Goal: Task Accomplishment & Management: Use online tool/utility

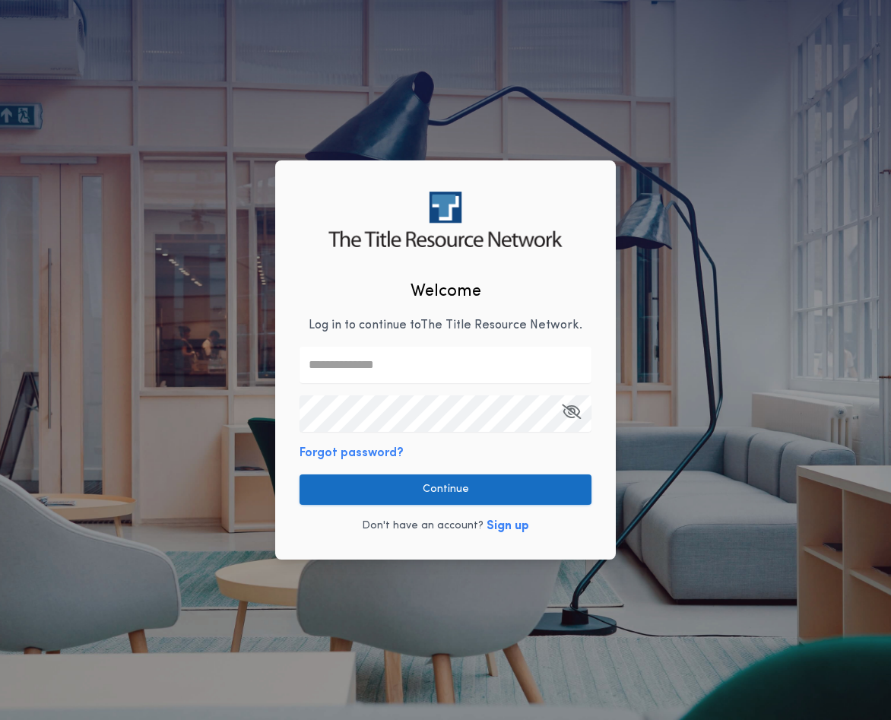
type input "**********"
click at [460, 499] on button "Continue" at bounding box center [446, 489] width 292 height 30
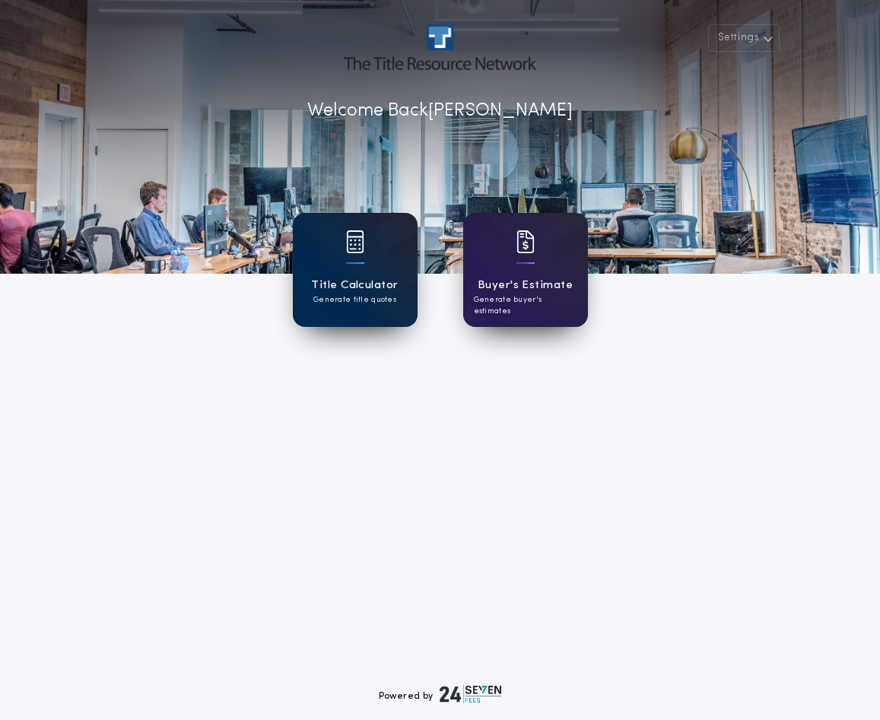
click at [397, 301] on div "Title Calculator Generate title quotes" at bounding box center [354, 291] width 87 height 29
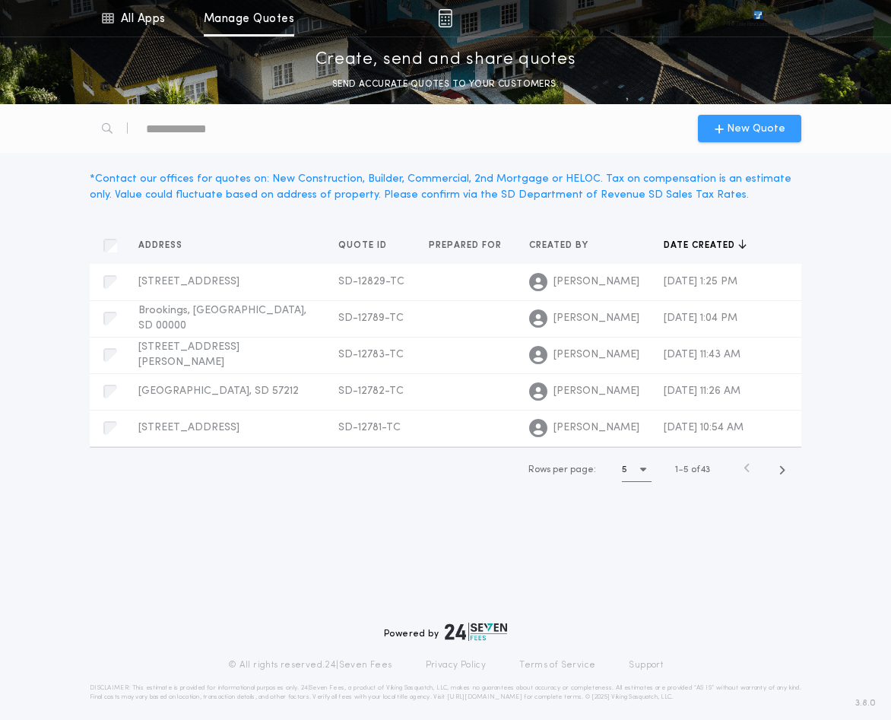
click at [758, 117] on div "New Quote" at bounding box center [749, 128] width 103 height 27
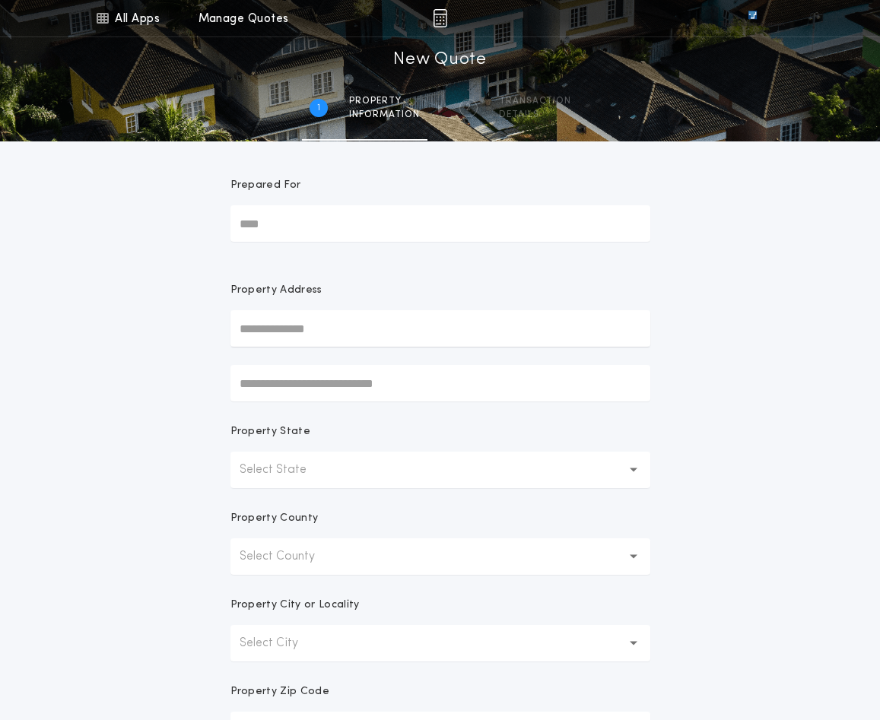
click at [303, 316] on input "text" at bounding box center [440, 328] width 420 height 36
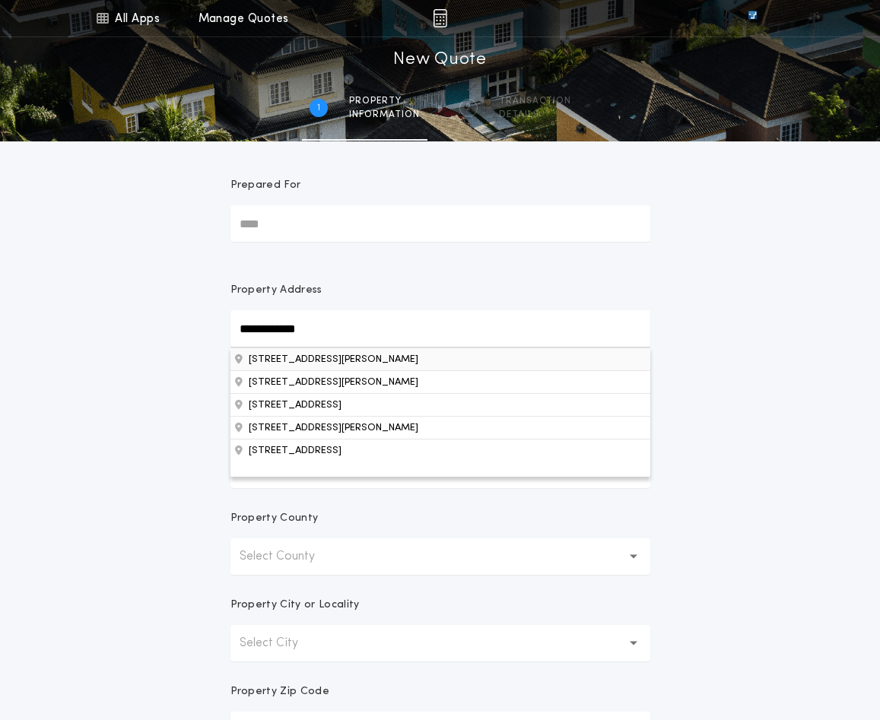
click at [407, 358] on button "[STREET_ADDRESS][PERSON_NAME]" at bounding box center [440, 358] width 420 height 23
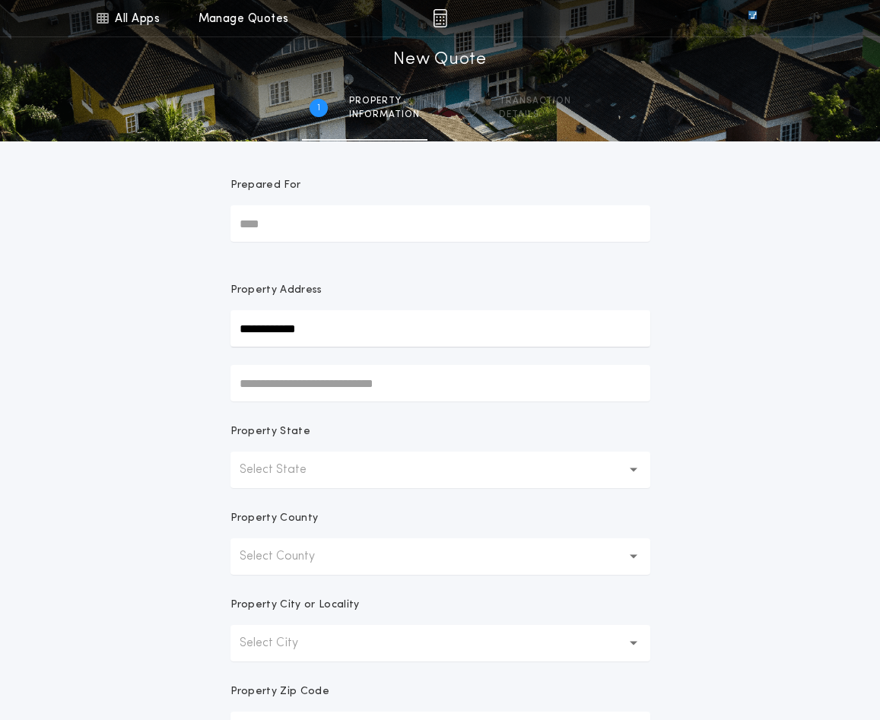
type input "**********"
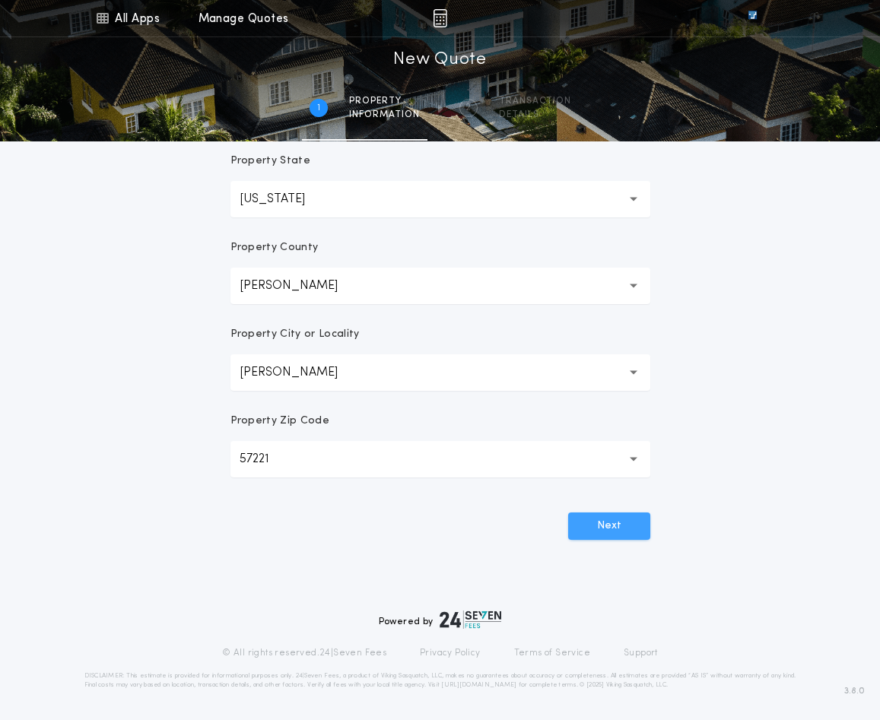
click at [633, 534] on button "Next" at bounding box center [609, 525] width 82 height 27
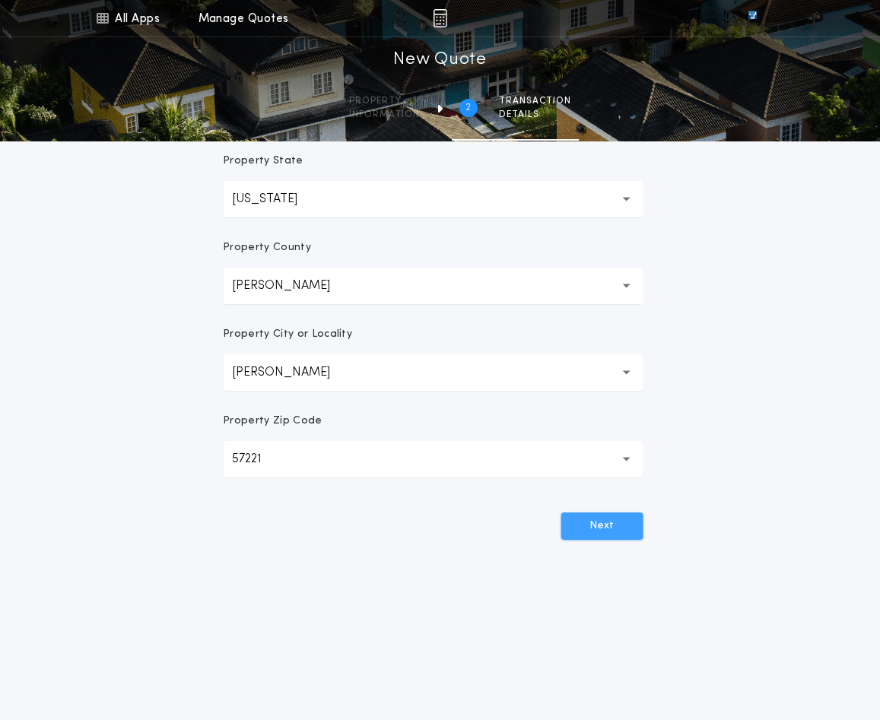
scroll to position [0, 0]
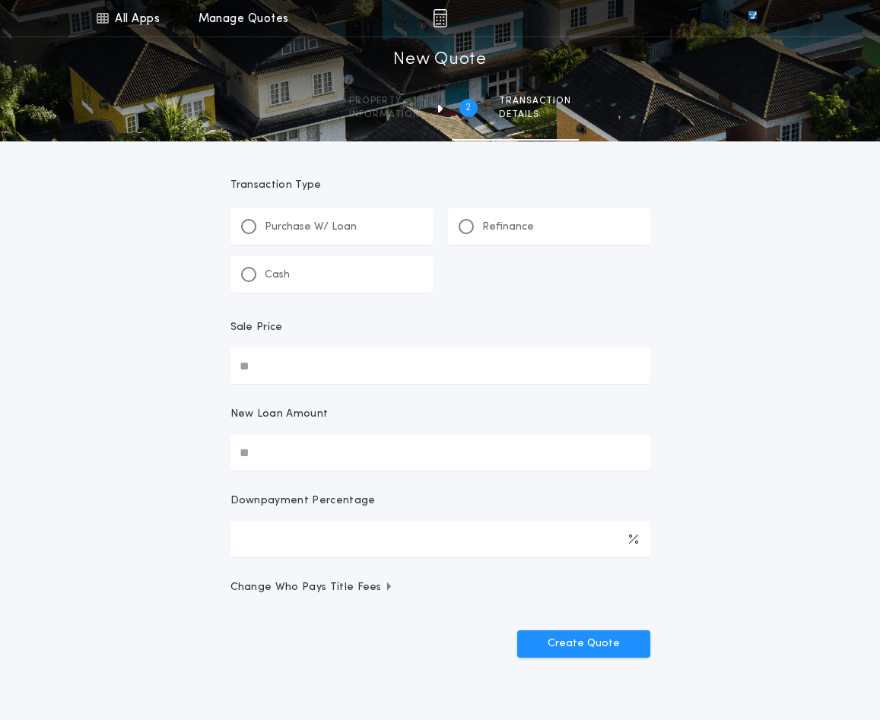
click at [491, 222] on p "Refinance" at bounding box center [508, 227] width 52 height 15
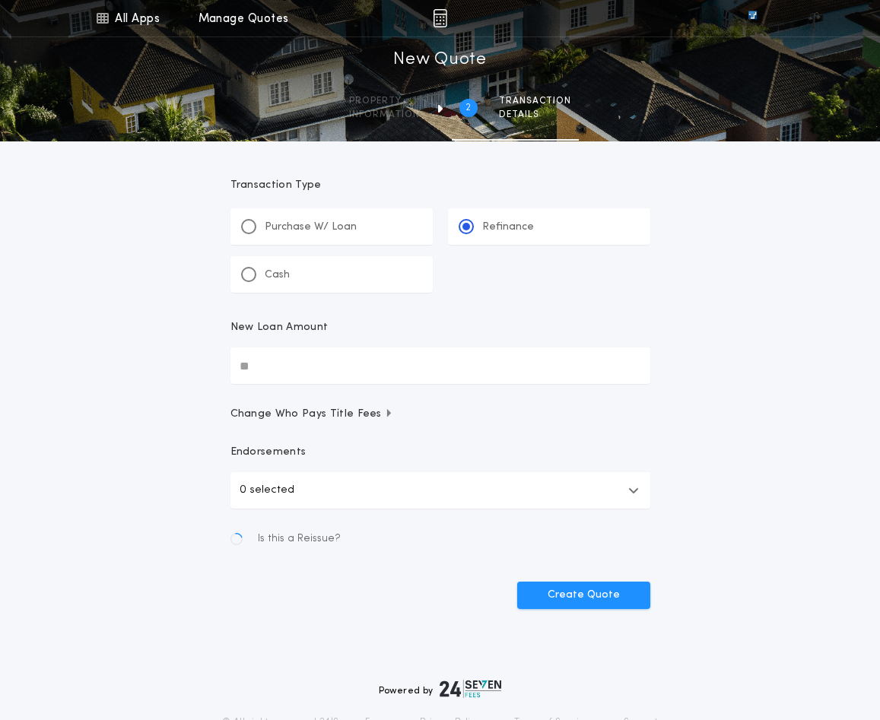
click at [294, 360] on input "New Loan Amount" at bounding box center [440, 365] width 420 height 36
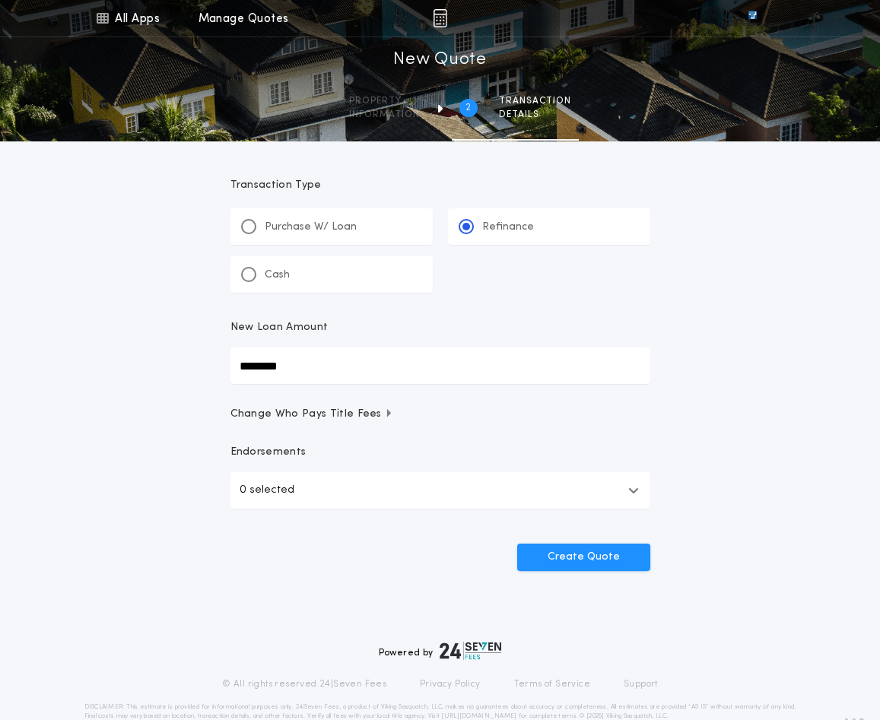
type input "********"
click at [326, 499] on button "0 selected" at bounding box center [440, 490] width 420 height 36
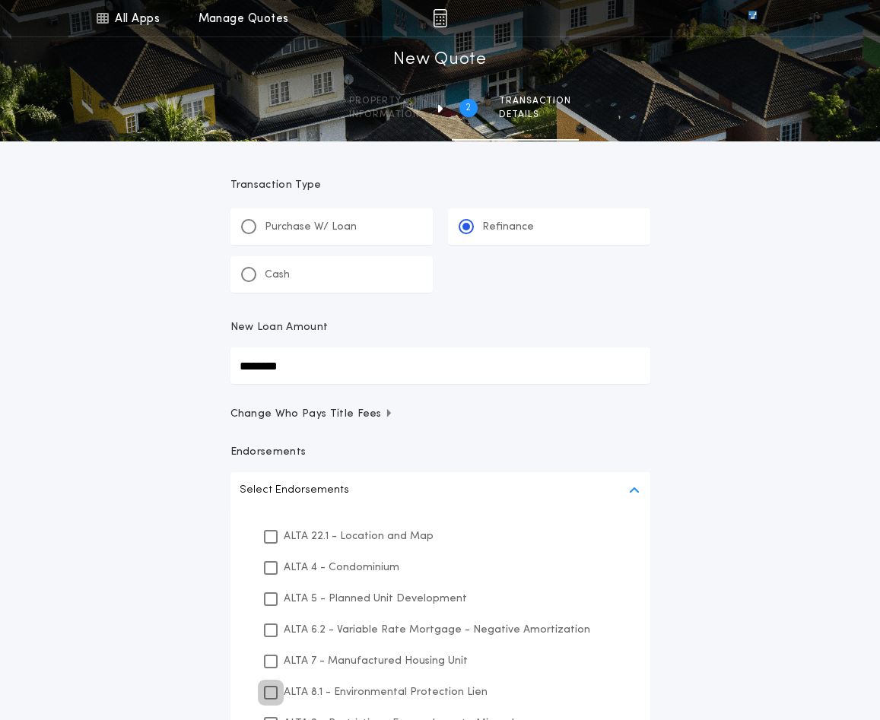
click at [271, 694] on icon at bounding box center [270, 692] width 9 height 11
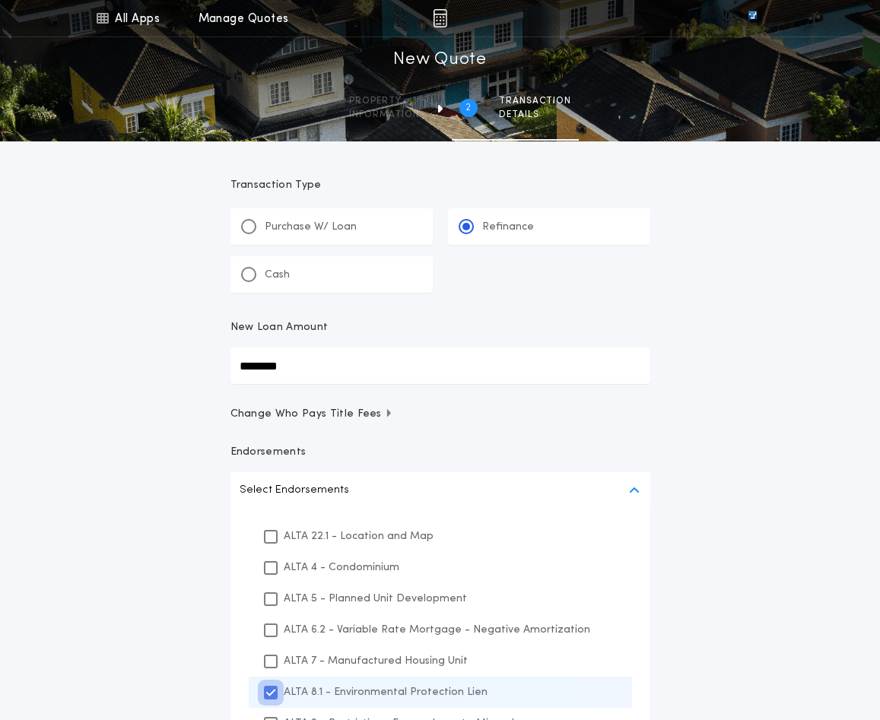
scroll to position [76, 0]
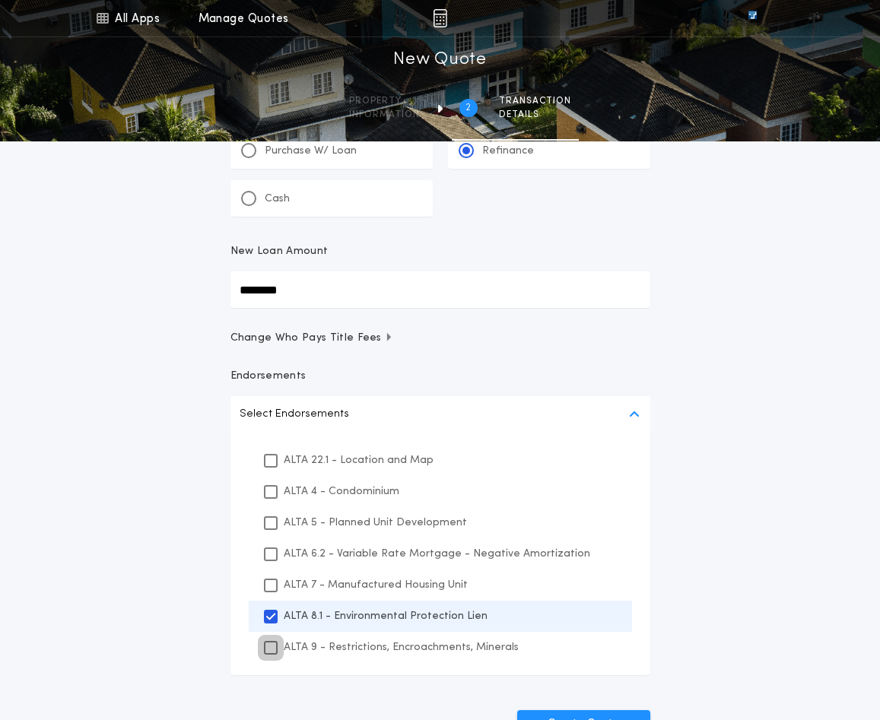
click at [267, 645] on icon at bounding box center [270, 647] width 9 height 11
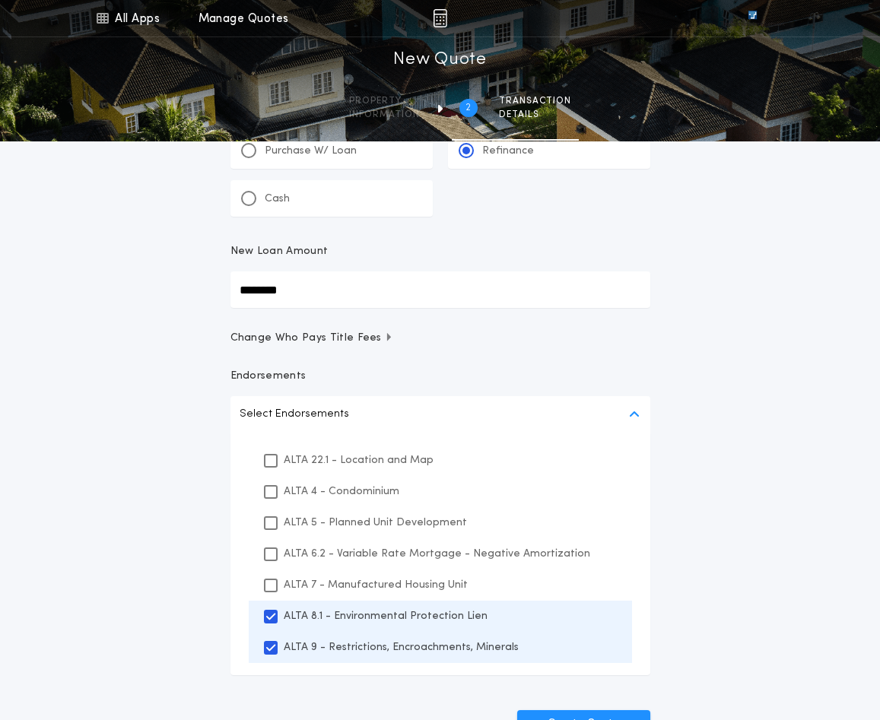
click at [725, 569] on div "All Apps Title Calculator Buyer's Estimate Menu All Apps Manage Quotes 2 /2 New…" at bounding box center [440, 360] width 880 height 872
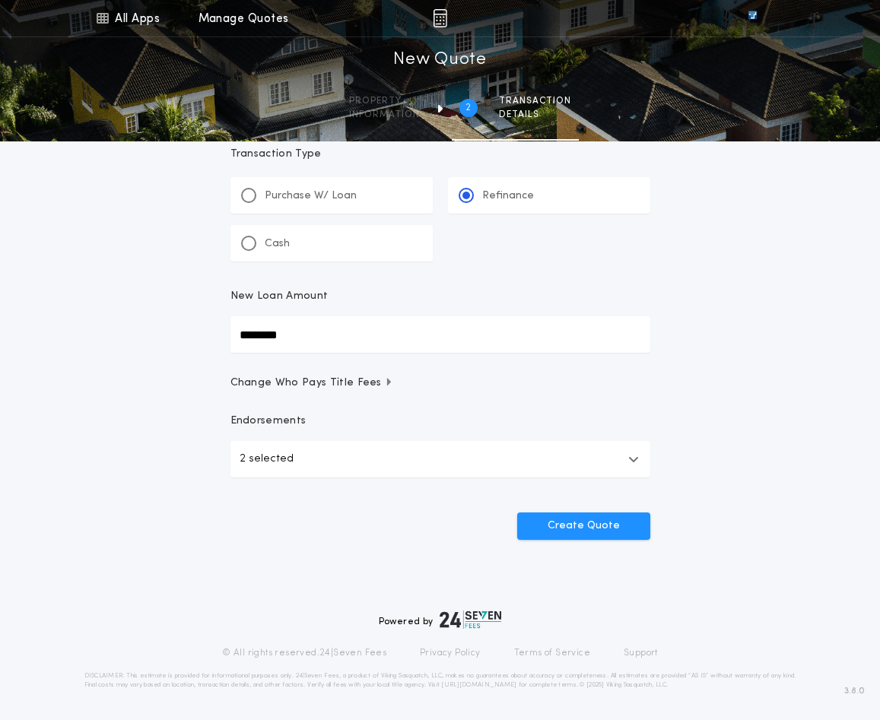
scroll to position [31, 0]
click at [581, 520] on button "Create Quote" at bounding box center [583, 525] width 133 height 27
